Goal: Ask a question: Seek information or help from site administrators or community

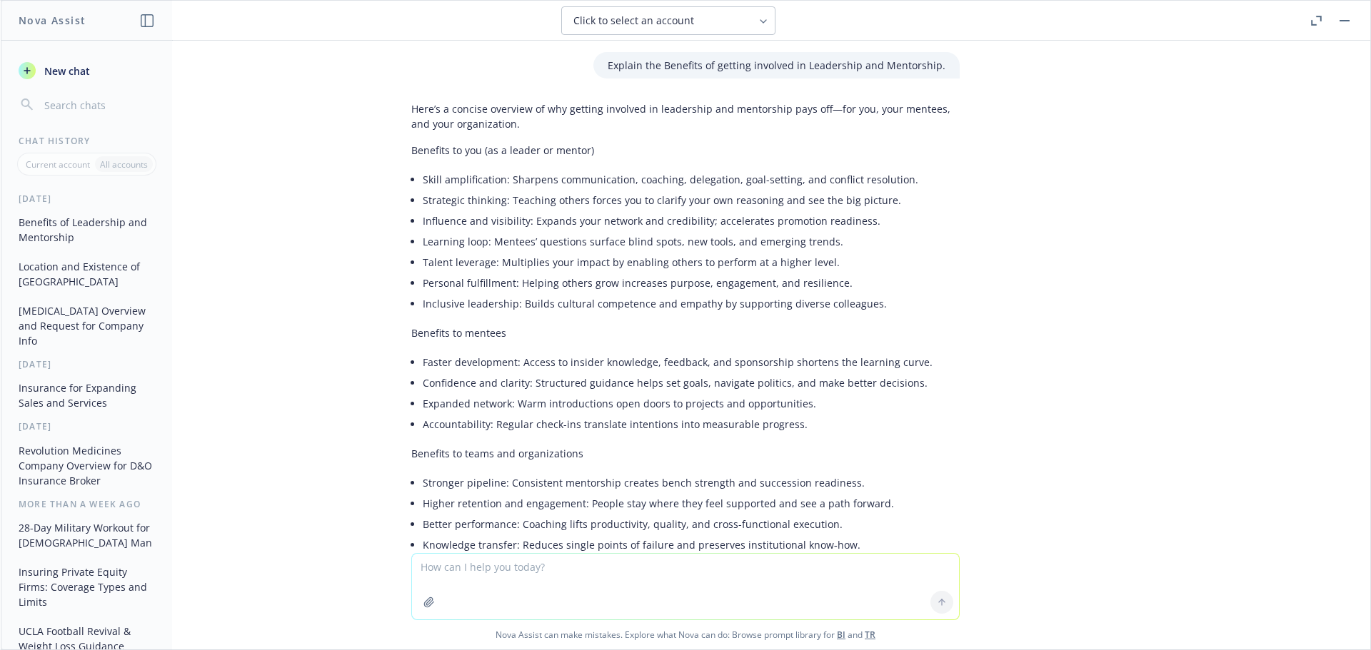
click at [480, 571] on textarea at bounding box center [685, 587] width 547 height 66
type textarea "a"
type textarea "para pissu"
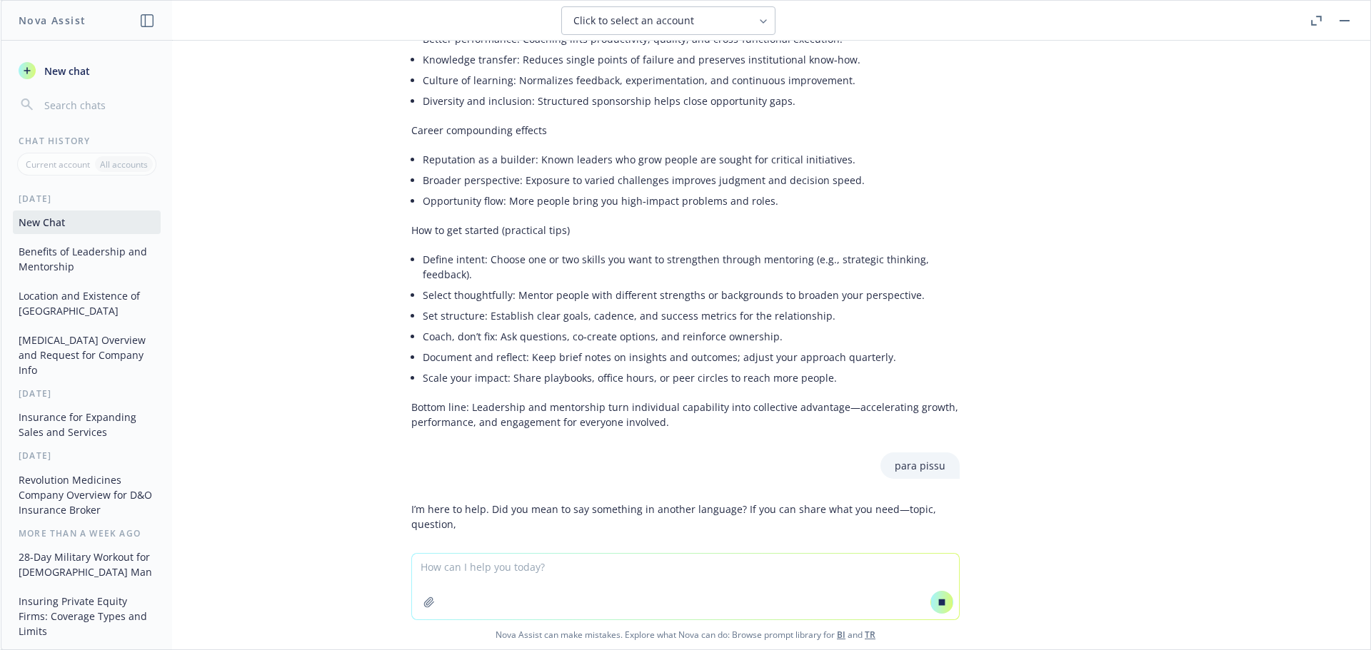
scroll to position [555, 0]
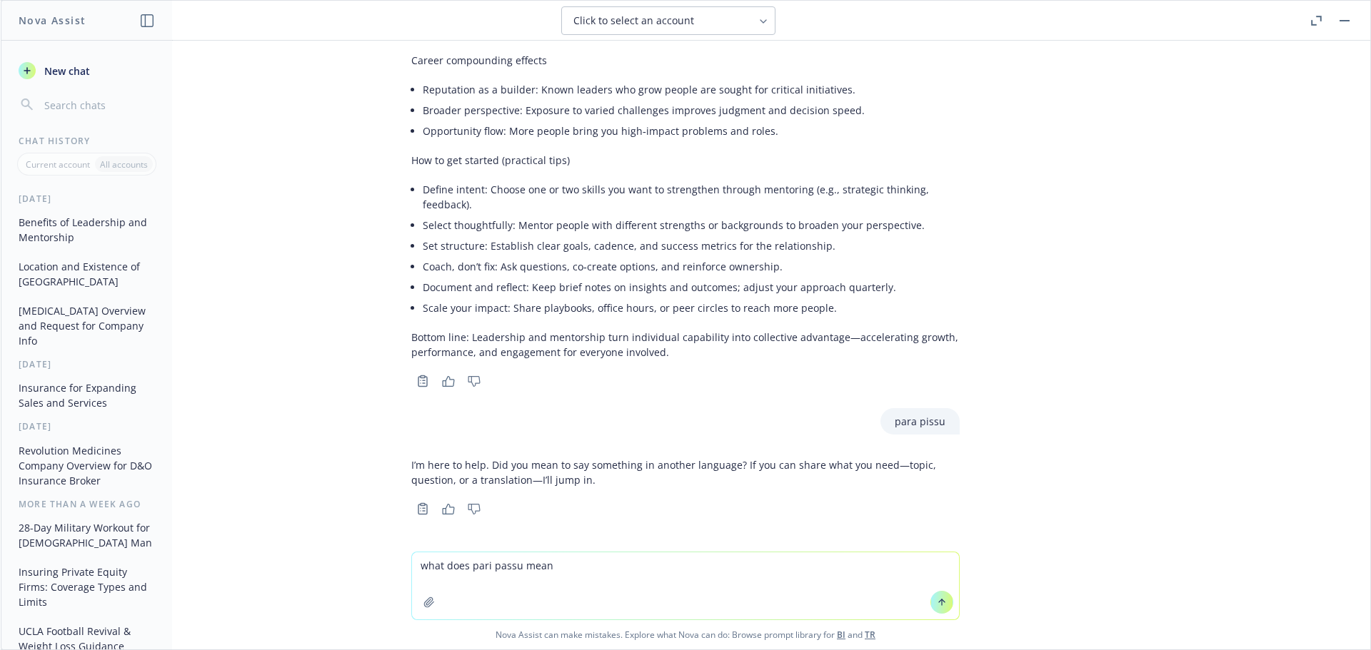
type textarea "what does pari passu mean?"
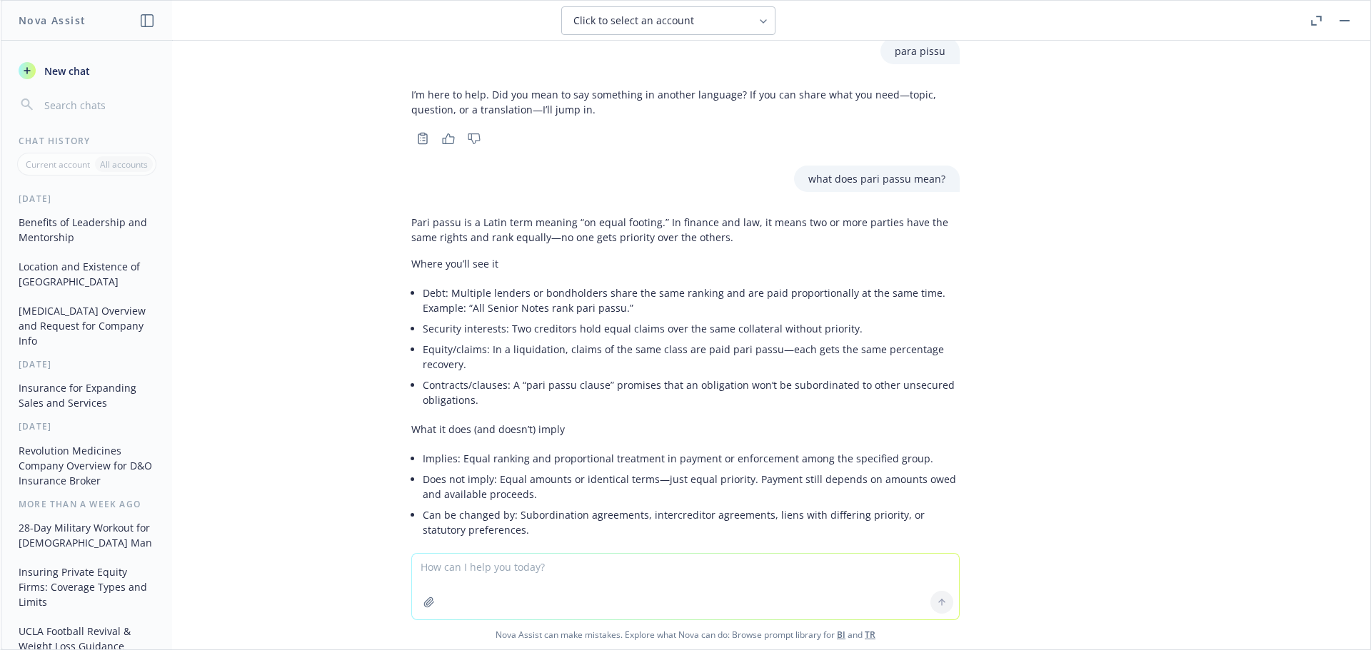
scroll to position [900, 0]
